Goal: Find specific page/section: Find specific page/section

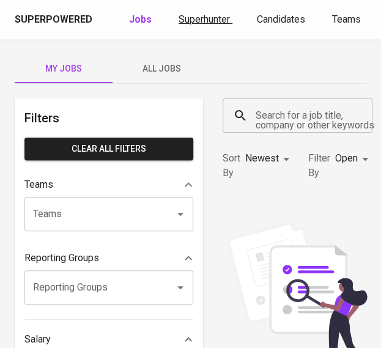
click at [188, 24] on span "Superhunter" at bounding box center [204, 19] width 51 height 12
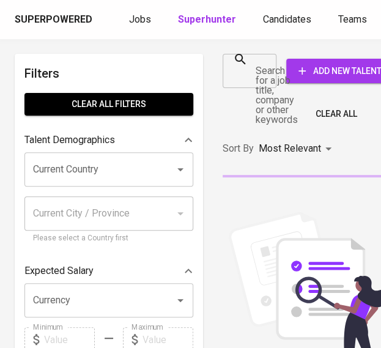
click at [257, 70] on div at bounding box center [263, 70] width 16 height 17
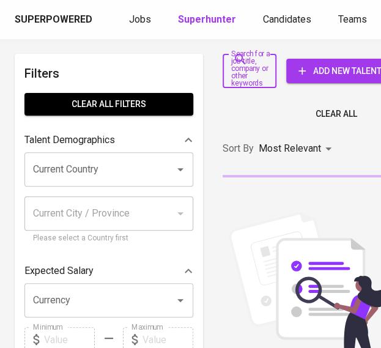
paste input "[EMAIL_ADDRESS][DOMAIN_NAME]"
type input "[EMAIL_ADDRESS][DOMAIN_NAME]"
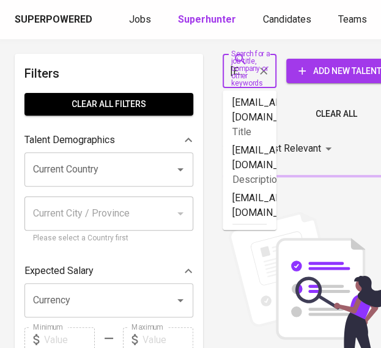
scroll to position [0, 100]
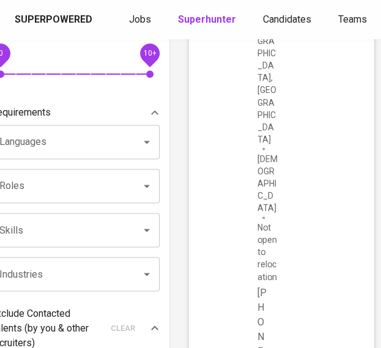
scroll to position [352, 34]
